Goal: Information Seeking & Learning: Learn about a topic

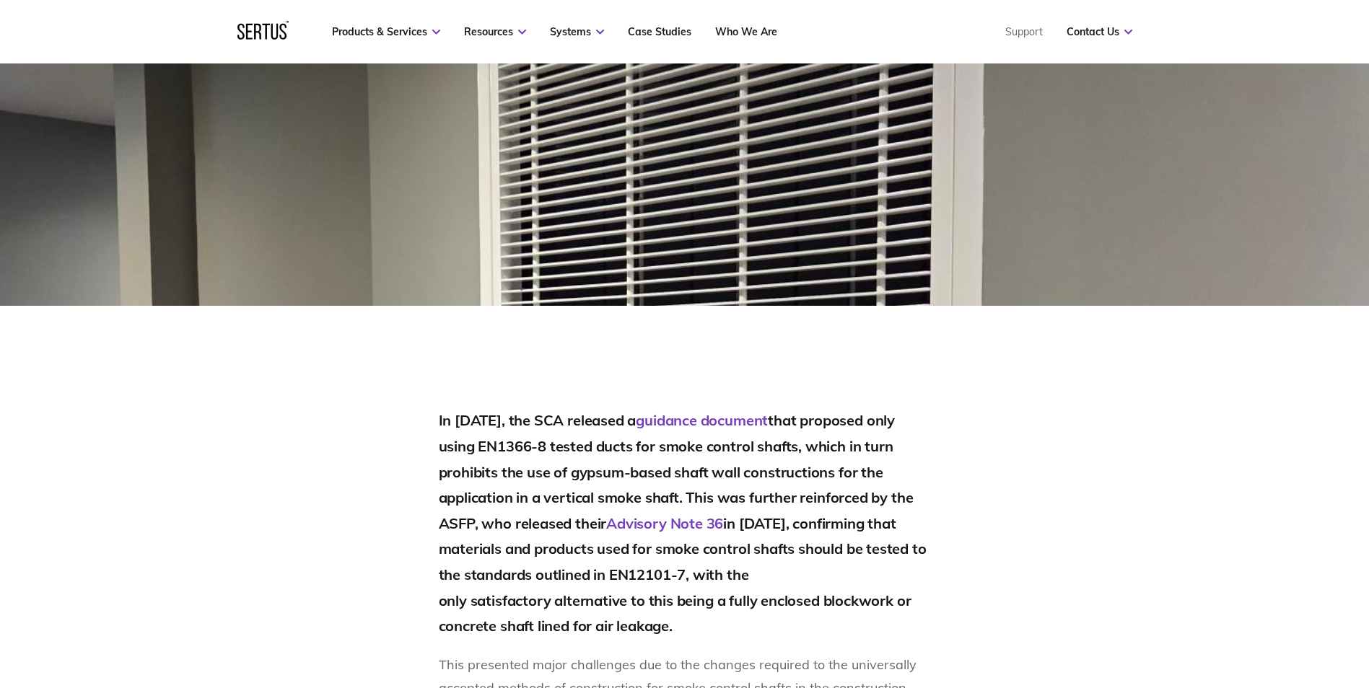
scroll to position [649, 0]
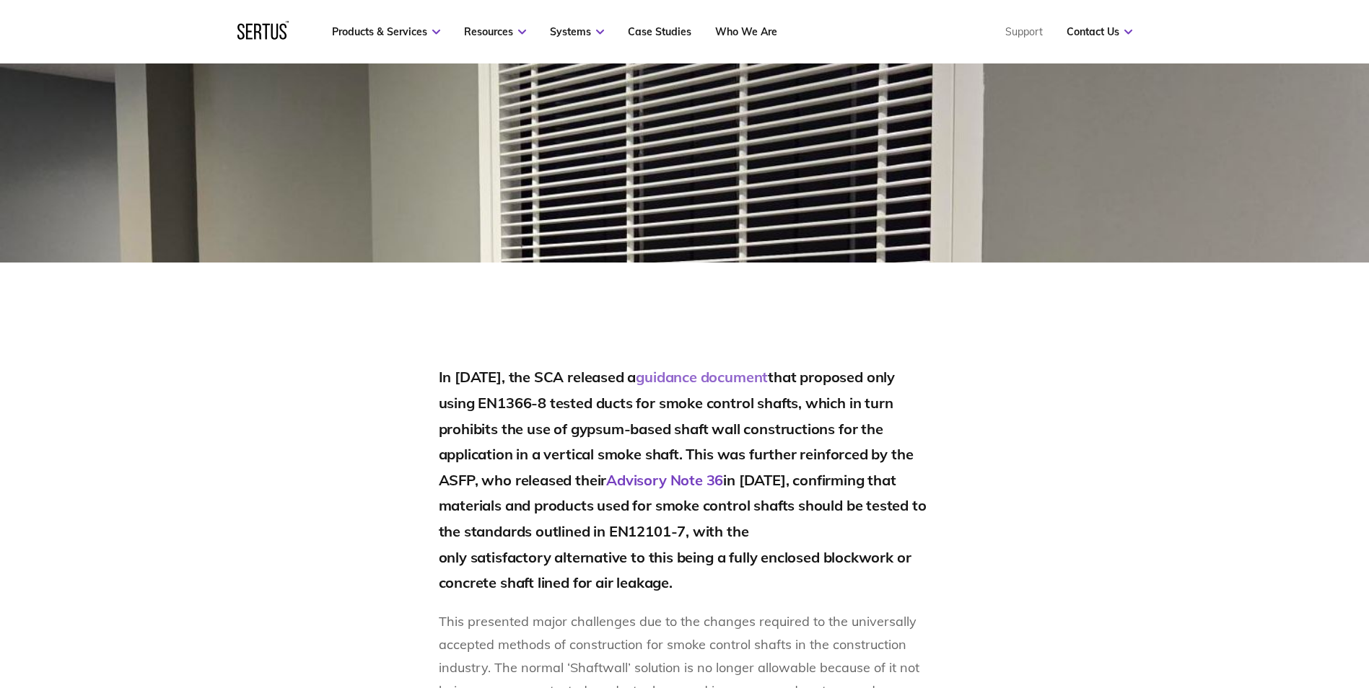
click at [699, 377] on link "guidance document" at bounding box center [702, 377] width 132 height 18
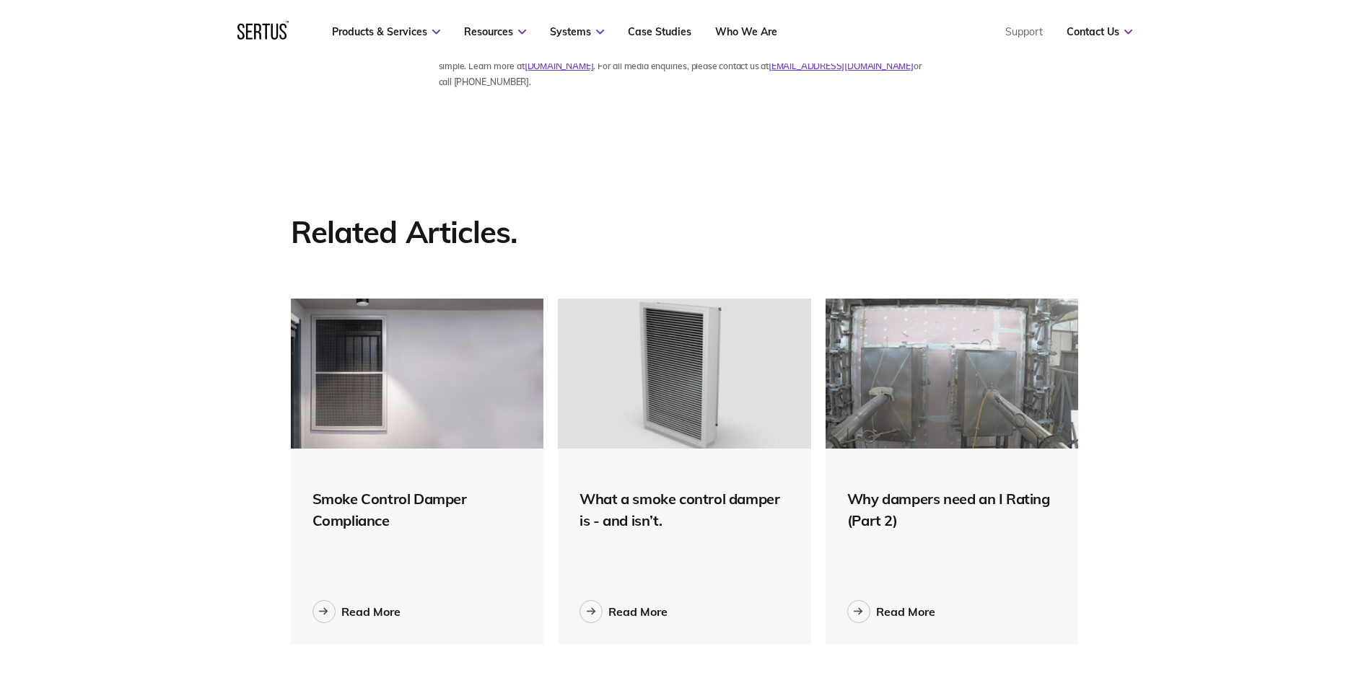
scroll to position [2014, 0]
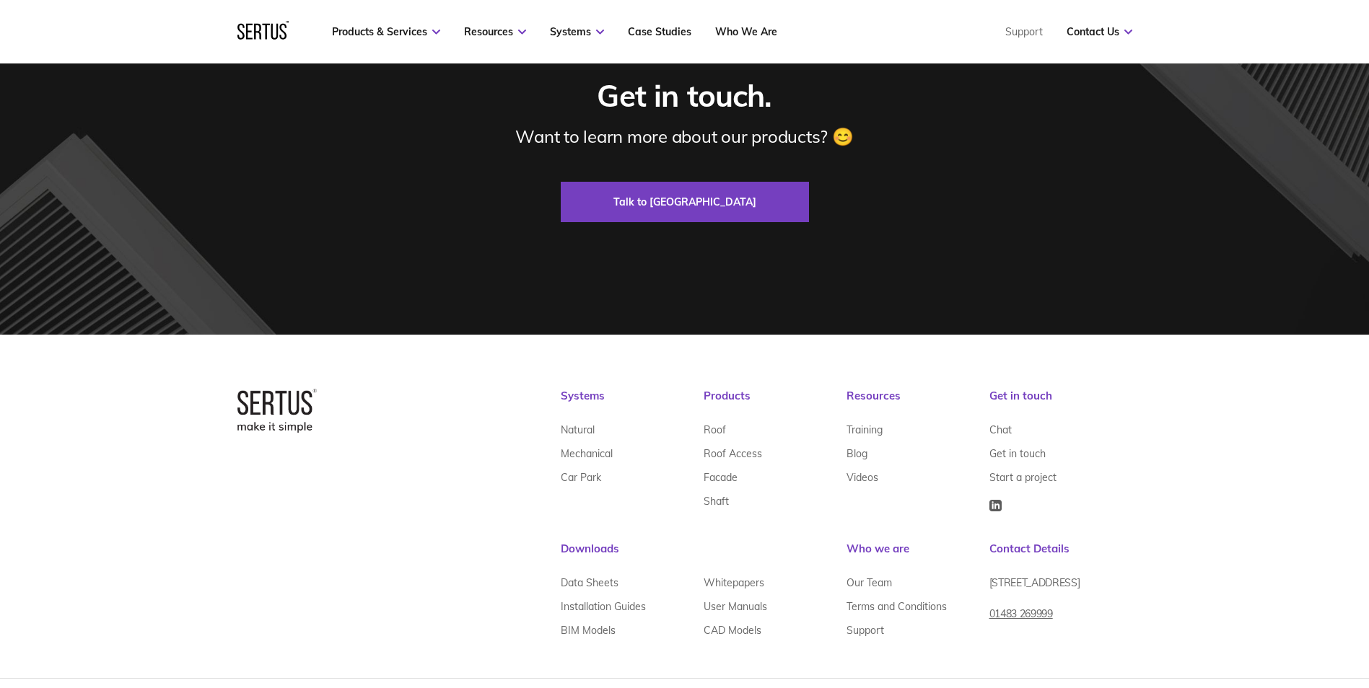
scroll to position [3672, 0]
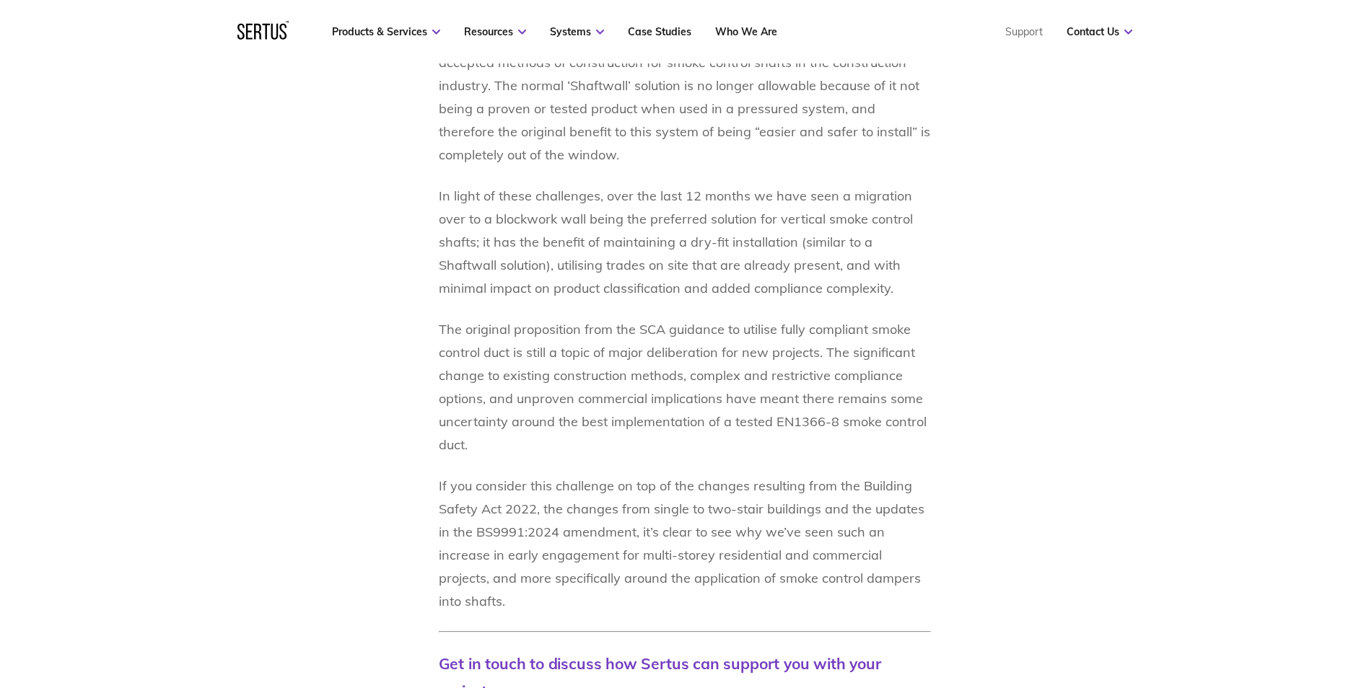
scroll to position [1155, 0]
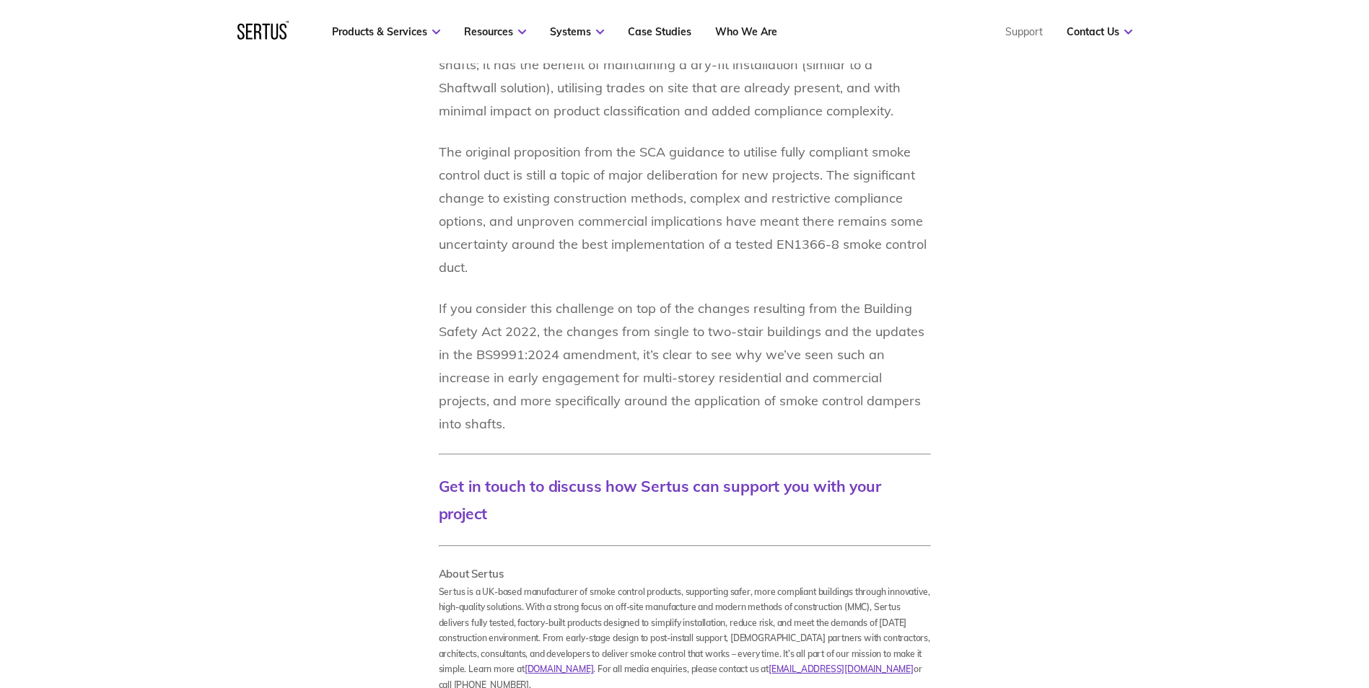
scroll to position [1443, 0]
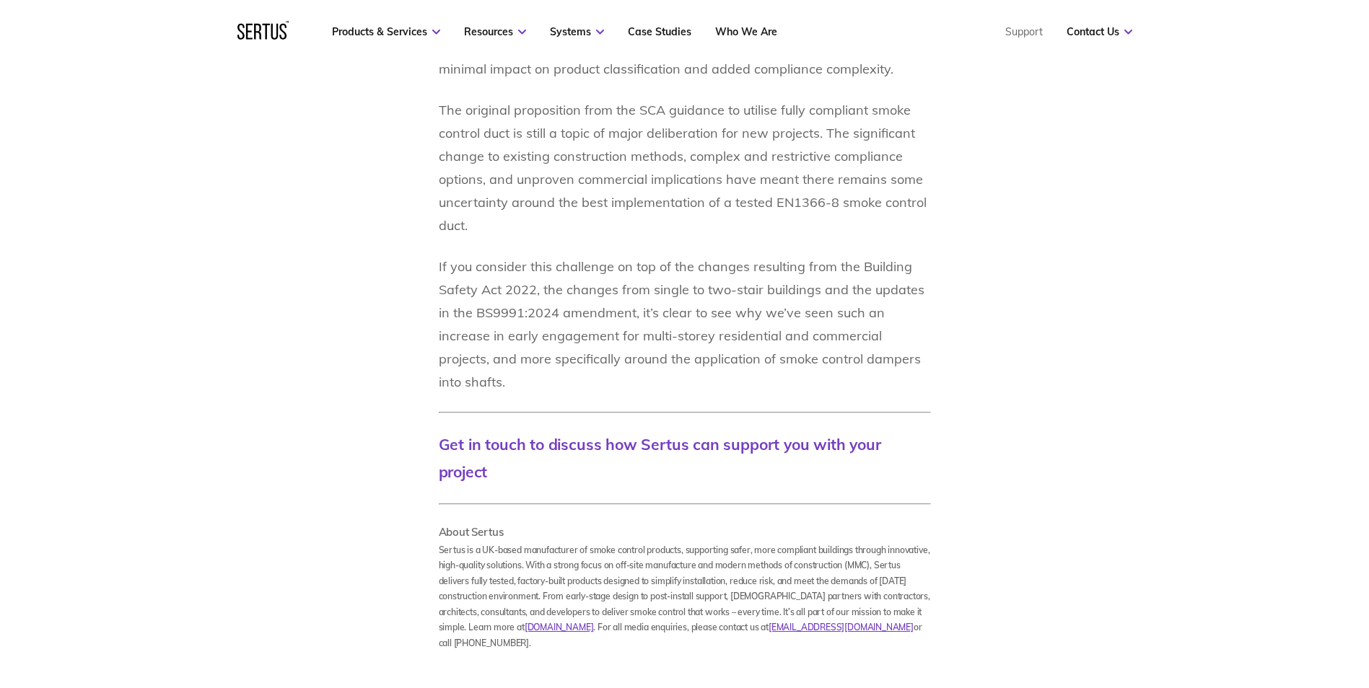
scroll to position [1443, 0]
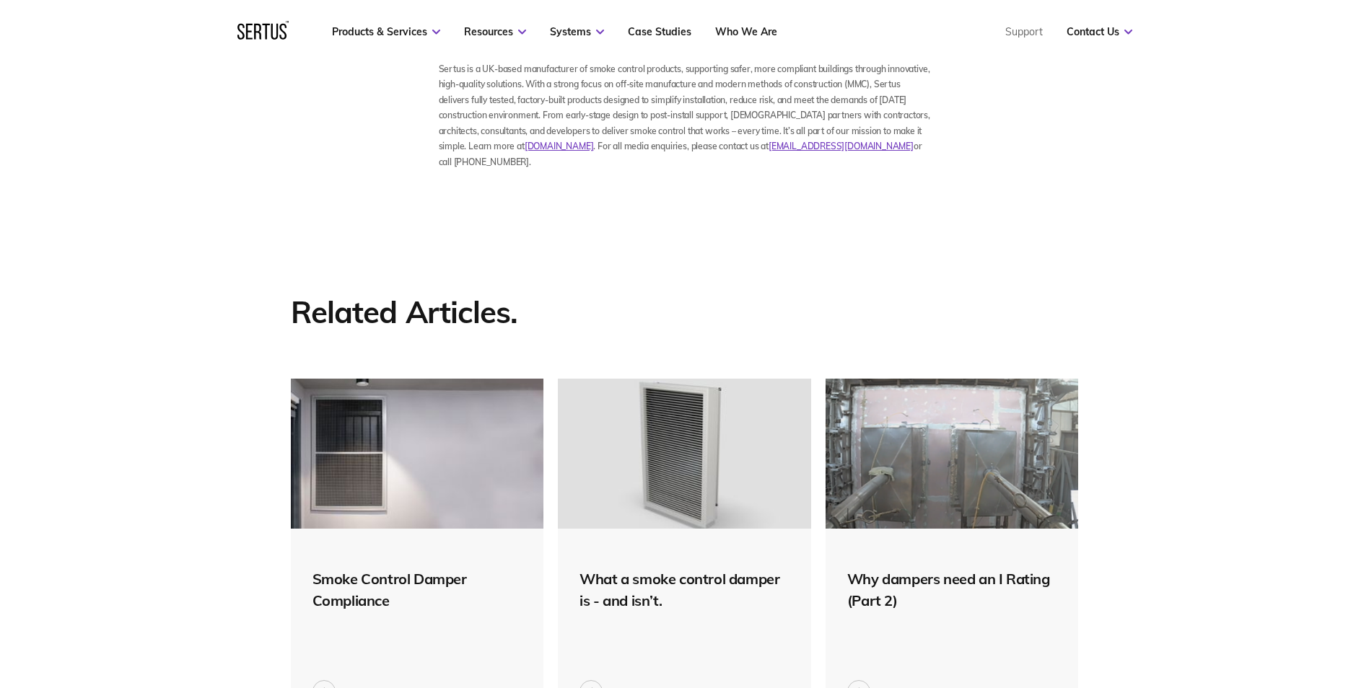
scroll to position [1948, 0]
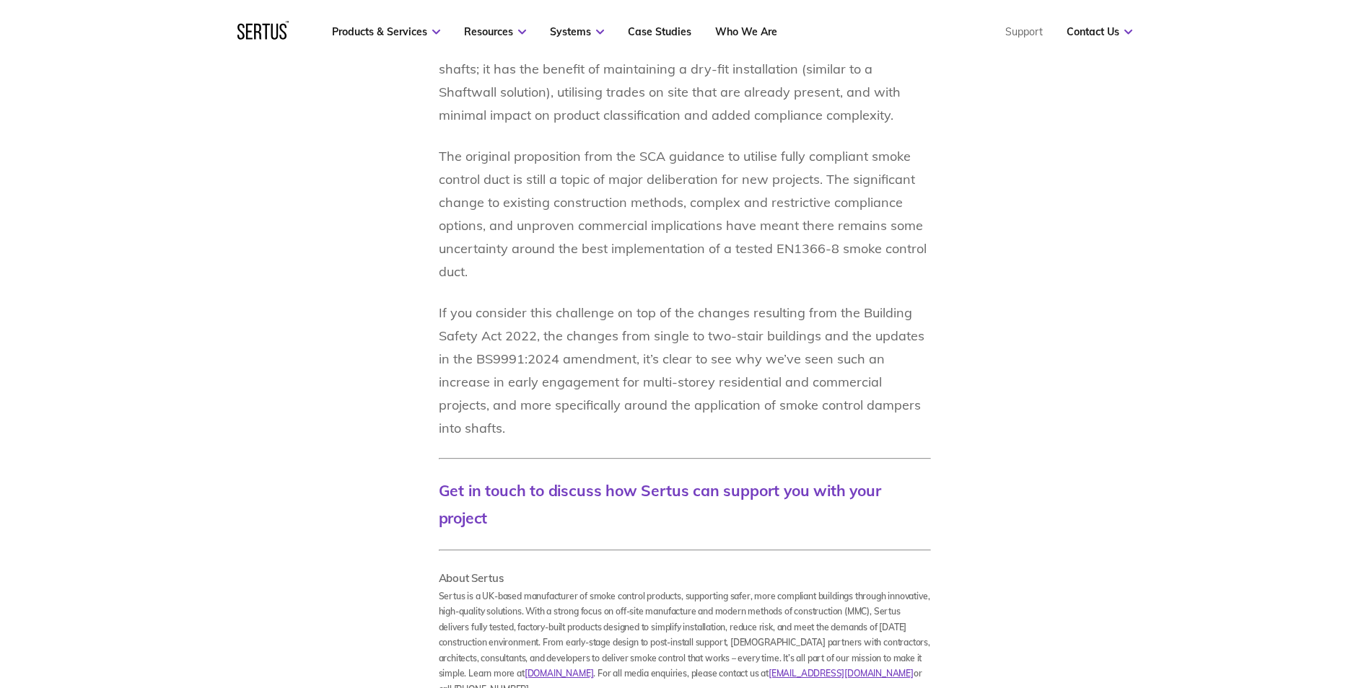
scroll to position [1587, 0]
